Goal: Navigation & Orientation: Go to known website

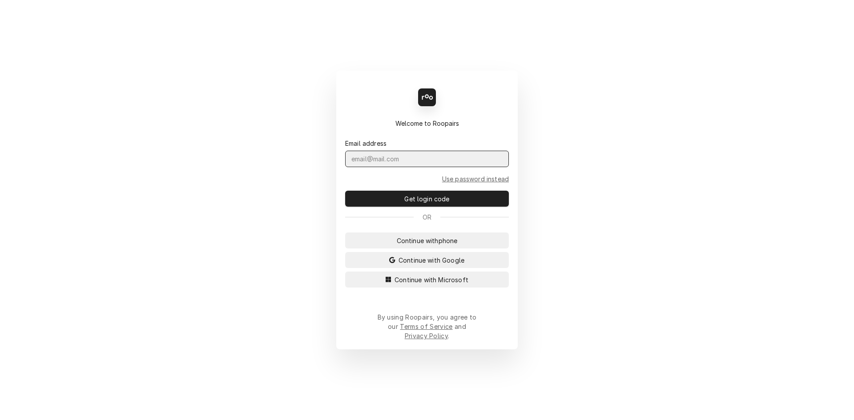
click at [372, 165] on input "Dynamic Content Wrapper" at bounding box center [427, 159] width 164 height 16
type input "[PERSON_NAME][EMAIL_ADDRESS][PERSON_NAME][DOMAIN_NAME]"
click at [345, 191] on button "Get login code" at bounding box center [427, 199] width 164 height 16
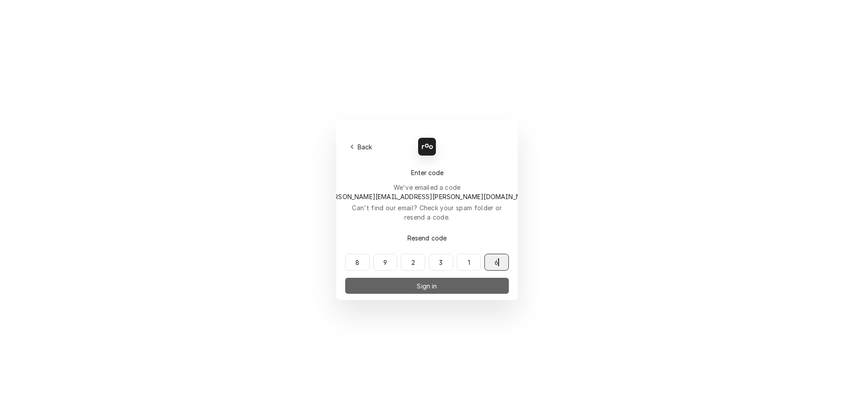
type input "892316"
click at [445, 278] on button "Sign in" at bounding box center [427, 286] width 164 height 16
